Goal: Complete application form

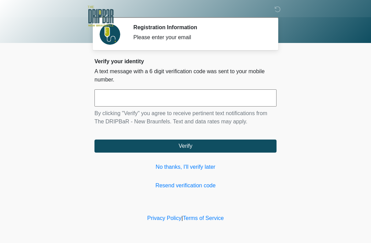
click at [222, 102] on input "text" at bounding box center [185, 97] width 182 height 17
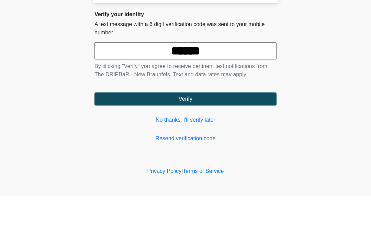
type input "******"
click at [218, 139] on button "Verify" at bounding box center [185, 145] width 182 height 13
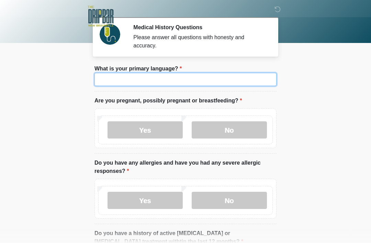
click at [229, 81] on input "What is your primary language?" at bounding box center [185, 79] width 182 height 13
type input "*"
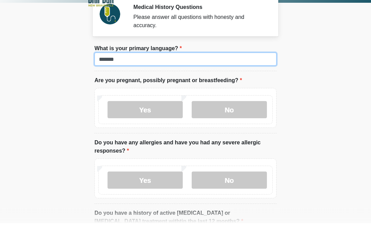
type input "*******"
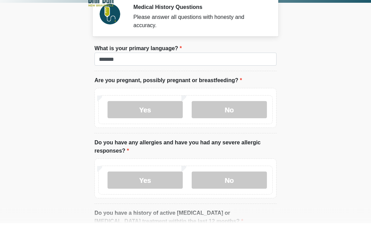
click at [308, 86] on body "‎ ‎ Medical History Questions Please answer all questions with honesty and accu…" at bounding box center [185, 121] width 371 height 243
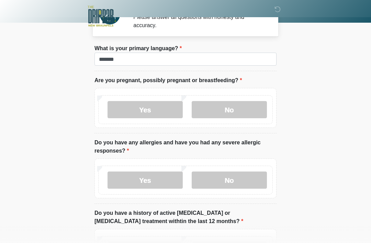
click at [230, 109] on label "No" at bounding box center [229, 109] width 75 height 17
click at [236, 173] on label "No" at bounding box center [229, 179] width 75 height 17
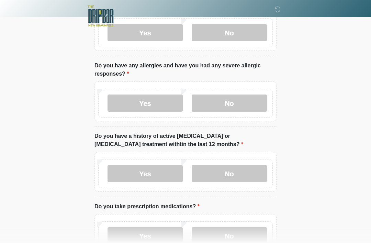
scroll to position [97, 0]
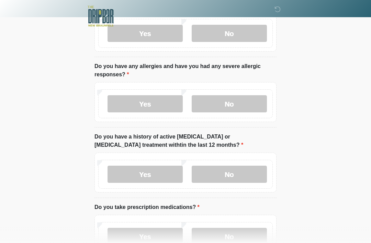
click at [242, 177] on label "No" at bounding box center [229, 174] width 75 height 17
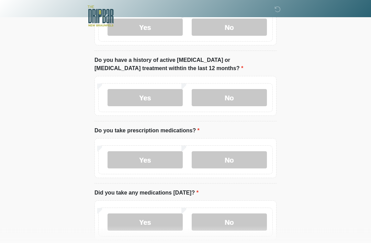
scroll to position [174, 0]
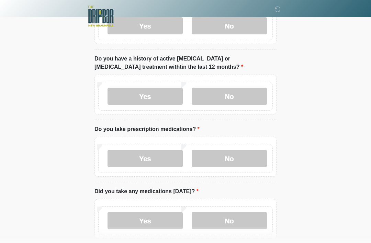
click at [242, 161] on label "No" at bounding box center [229, 158] width 75 height 17
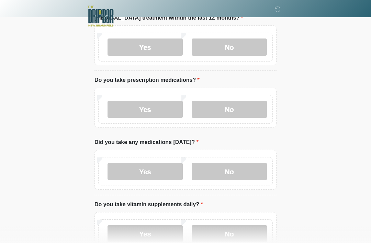
scroll to position [229, 0]
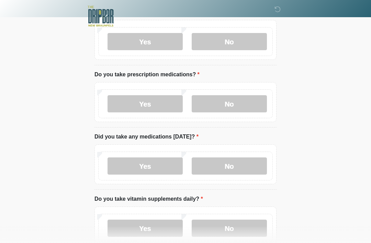
click at [228, 162] on label "No" at bounding box center [229, 165] width 75 height 17
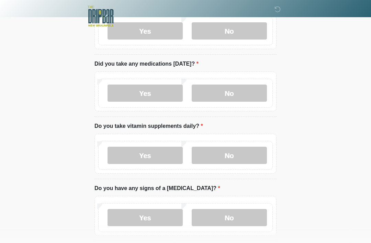
scroll to position [303, 0]
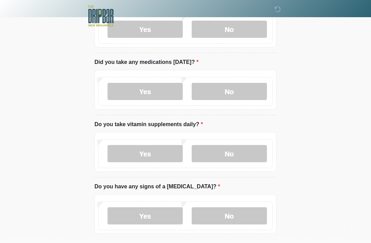
click at [234, 149] on label "No" at bounding box center [229, 153] width 75 height 17
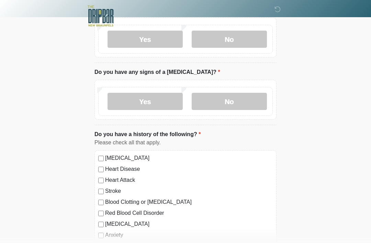
scroll to position [419, 0]
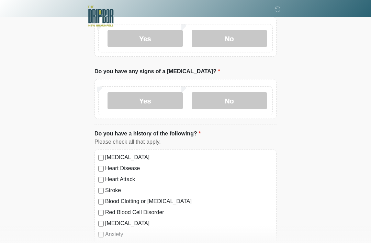
click at [237, 95] on label "No" at bounding box center [229, 100] width 75 height 17
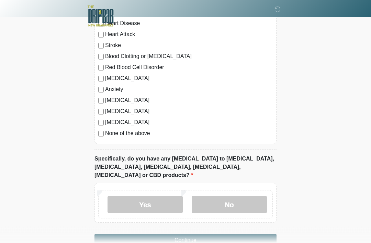
scroll to position [573, 0]
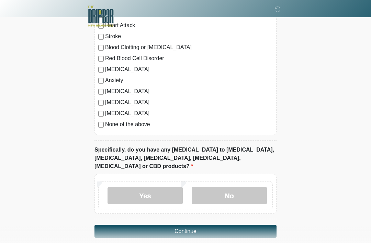
click at [237, 187] on label "No" at bounding box center [229, 195] width 75 height 17
click at [229, 225] on button "Continue" at bounding box center [185, 231] width 182 height 13
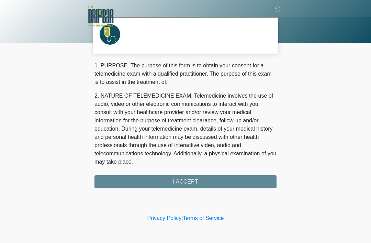
scroll to position [0, 0]
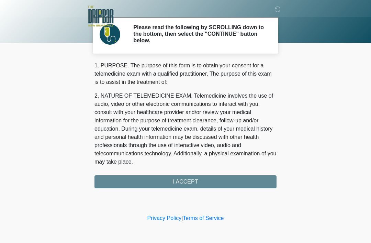
click at [238, 184] on div "1. PURPOSE. The purpose of this form is to obtain your consent for a telemedici…" at bounding box center [185, 124] width 182 height 127
click at [262, 183] on div "1. PURPOSE. The purpose of this form is to obtain your consent for a telemedici…" at bounding box center [185, 124] width 182 height 127
click at [185, 180] on div "1. PURPOSE. The purpose of this form is to obtain your consent for a telemedici…" at bounding box center [185, 124] width 182 height 127
click at [194, 184] on div "1. PURPOSE. The purpose of this form is to obtain your consent for a telemedici…" at bounding box center [185, 124] width 182 height 127
click at [177, 184] on div "1. PURPOSE. The purpose of this form is to obtain your consent for a telemedici…" at bounding box center [185, 124] width 182 height 127
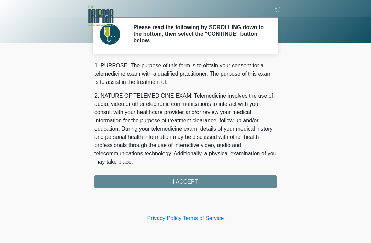
click at [227, 44] on div "Please read the following by SCROLLING down to the bottom, then select the "CON…" at bounding box center [199, 35] width 143 height 23
click at [129, 179] on div "1. PURPOSE. The purpose of this form is to obtain your consent for a telemedici…" at bounding box center [185, 124] width 182 height 127
click at [134, 178] on div "1. PURPOSE. The purpose of this form is to obtain your consent for a telemedici…" at bounding box center [185, 124] width 182 height 127
click at [251, 185] on div "1. PURPOSE. The purpose of this form is to obtain your consent for a telemedici…" at bounding box center [185, 124] width 182 height 127
click at [206, 177] on div "1. PURPOSE. The purpose of this form is to obtain your consent for a telemedici…" at bounding box center [185, 124] width 182 height 127
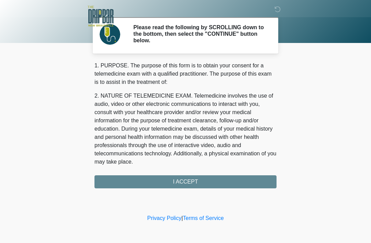
click at [242, 185] on div "1. PURPOSE. The purpose of this form is to obtain your consent for a telemedici…" at bounding box center [185, 124] width 182 height 127
click at [188, 187] on div "1. PURPOSE. The purpose of this form is to obtain your consent for a telemedici…" at bounding box center [185, 124] width 182 height 127
click at [186, 178] on div "1. PURPOSE. The purpose of this form is to obtain your consent for a telemedici…" at bounding box center [185, 124] width 182 height 127
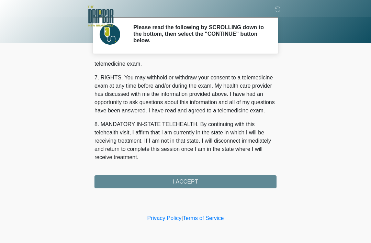
scroll to position [301, 0]
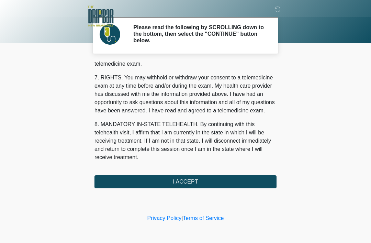
click at [199, 178] on button "I ACCEPT" at bounding box center [185, 181] width 182 height 13
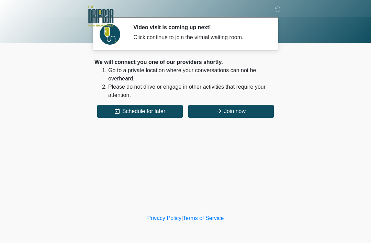
click at [219, 113] on icon at bounding box center [218, 110] width 5 height 5
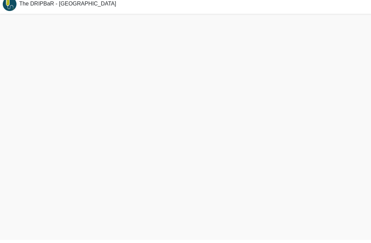
scroll to position [2, 0]
